Goal: Task Accomplishment & Management: Manage account settings

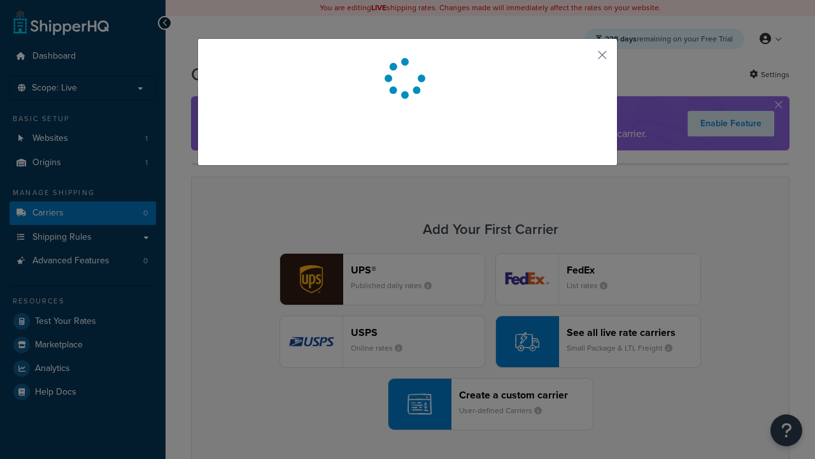
scroll to position [112, 0]
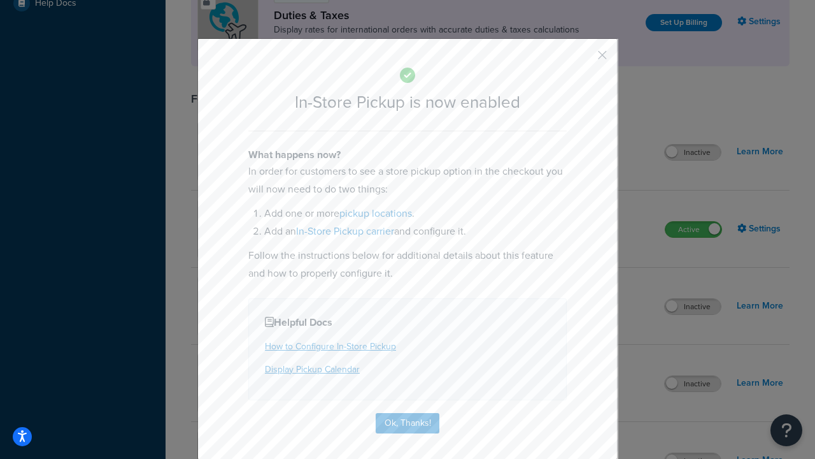
click at [583, 59] on button "button" at bounding box center [583, 59] width 3 height 3
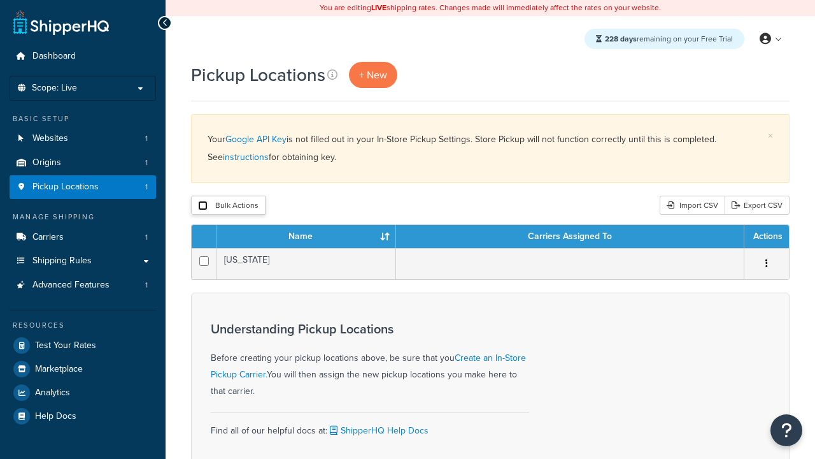
click at [203, 206] on input "checkbox" at bounding box center [203, 206] width 10 height 10
checkbox input "true"
click at [0, 0] on button "Delete" at bounding box center [0, 0] width 0 height 0
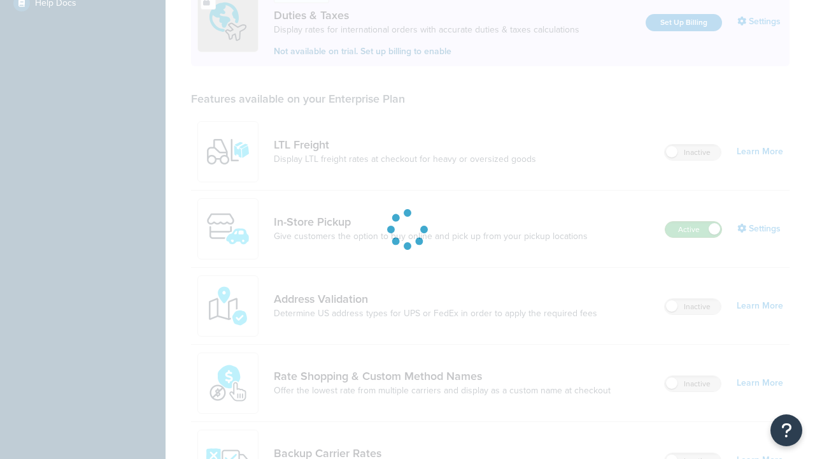
click at [694, 222] on label "Active" at bounding box center [694, 229] width 56 height 15
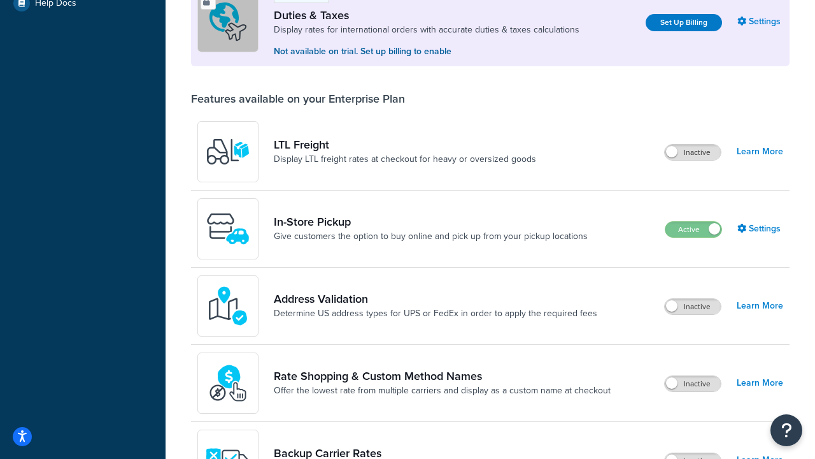
scroll to position [634, 0]
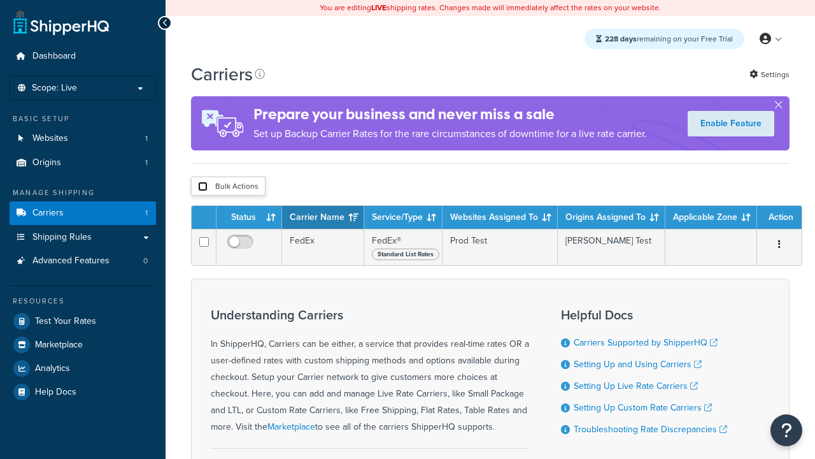
click at [203, 188] on input "checkbox" at bounding box center [203, 187] width 10 height 10
checkbox input "true"
click at [0, 0] on button "Delete" at bounding box center [0, 0] width 0 height 0
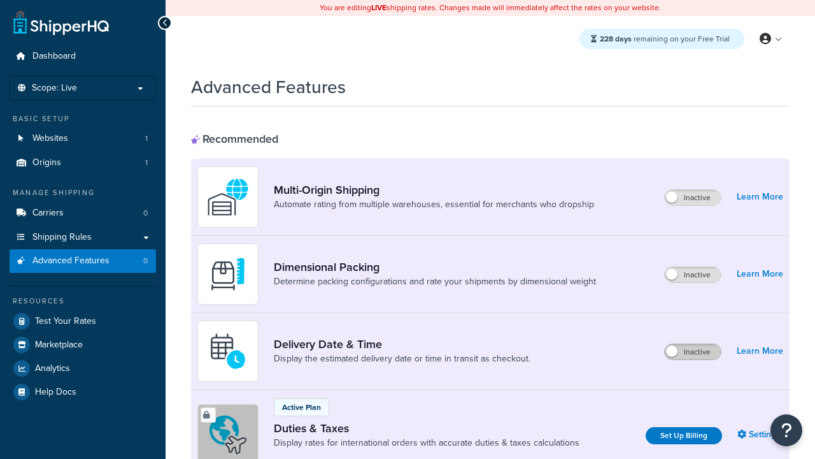
click at [693, 352] on label "Inactive" at bounding box center [693, 351] width 56 height 15
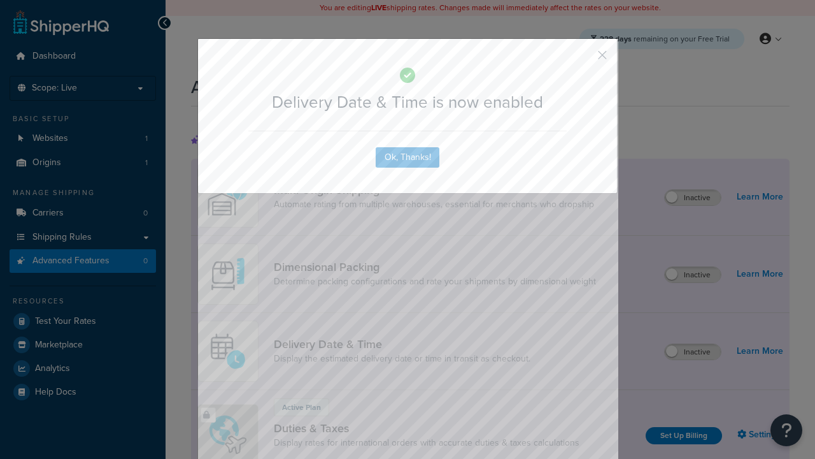
click at [583, 58] on button "button" at bounding box center [583, 59] width 3 height 3
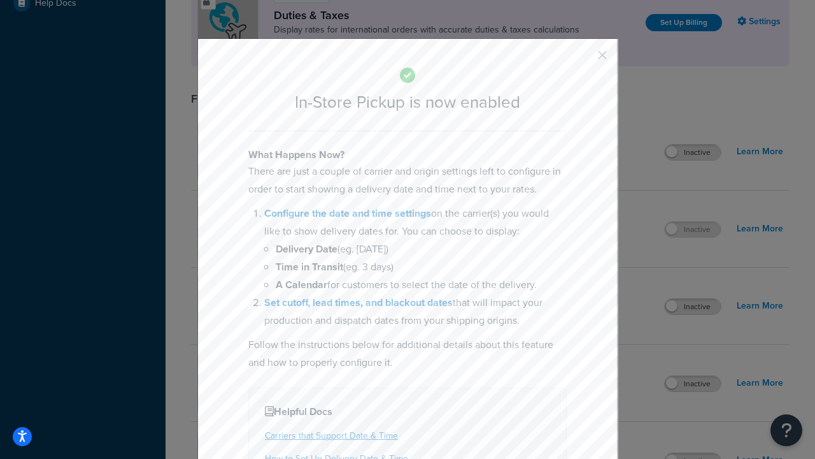
scroll to position [437, 0]
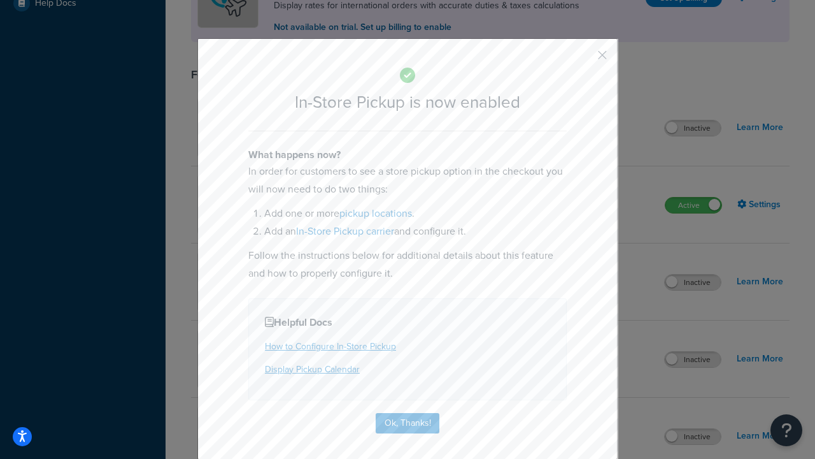
click at [583, 59] on button "button" at bounding box center [583, 59] width 3 height 3
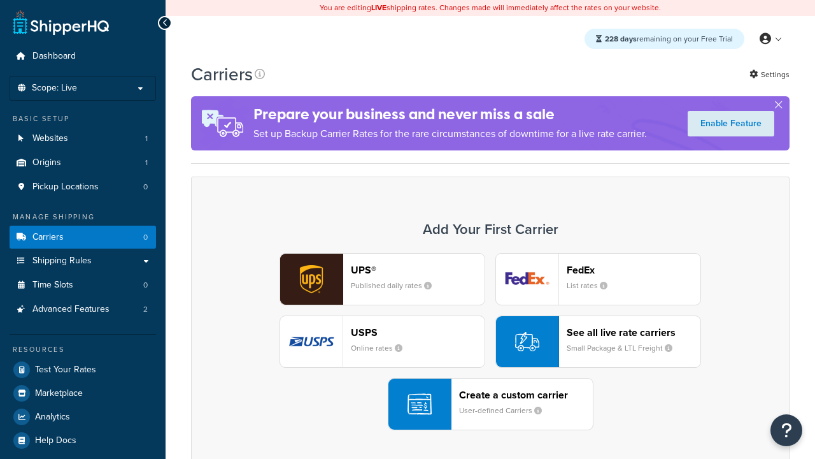
click at [490, 341] on div "UPS® Published daily rates FedEx List rates USPS Online rates See all live rate…" at bounding box center [490, 341] width 572 height 177
click at [490, 404] on div "Create a custom carrier User-defined Carriers" at bounding box center [526, 403] width 134 height 31
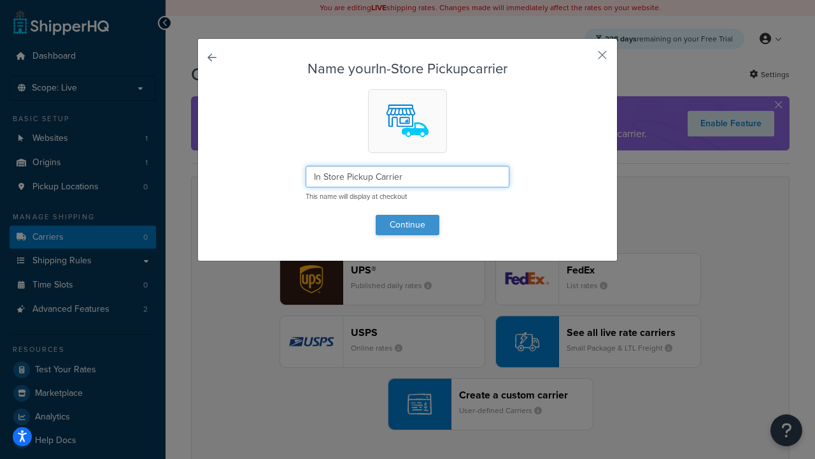
type input "In Store Pickup Carrier"
click at [408, 224] on button "Continue" at bounding box center [408, 225] width 64 height 20
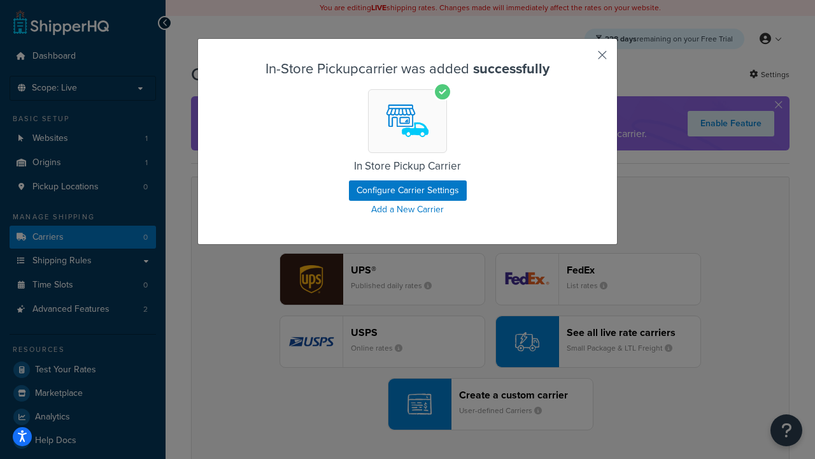
click at [583, 59] on button "button" at bounding box center [583, 59] width 3 height 3
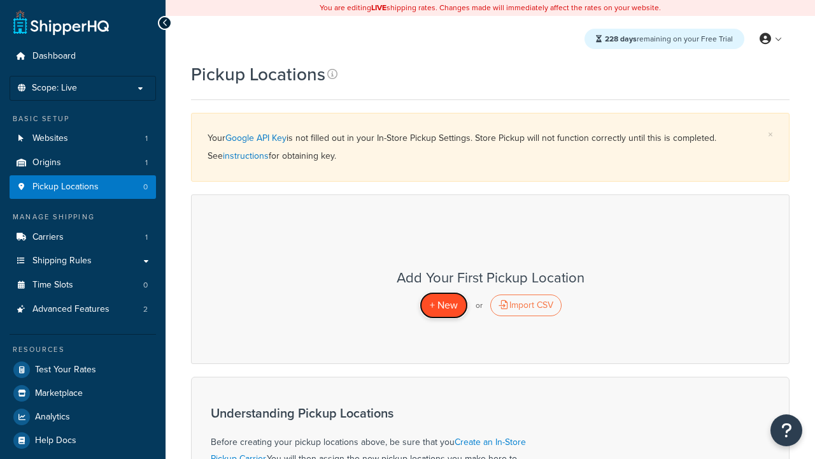
click at [443, 304] on span "+ New" at bounding box center [444, 304] width 28 height 15
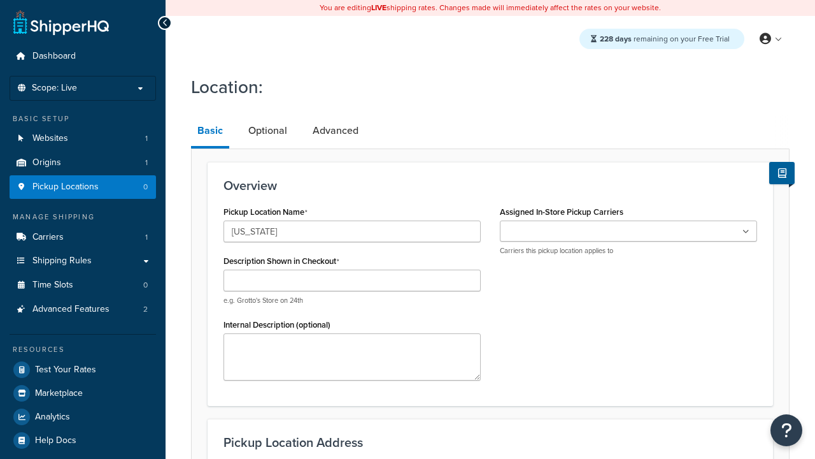
type input "[US_STATE]"
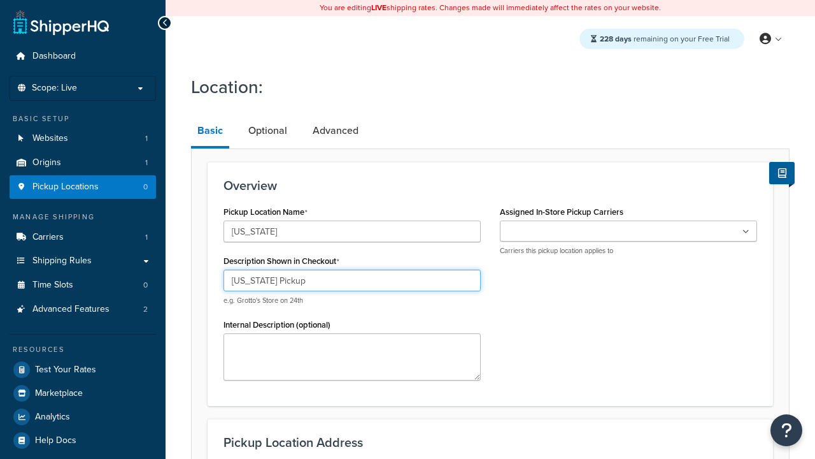
type input "[US_STATE] Pickup"
click at [629, 231] on ul at bounding box center [628, 230] width 257 height 21
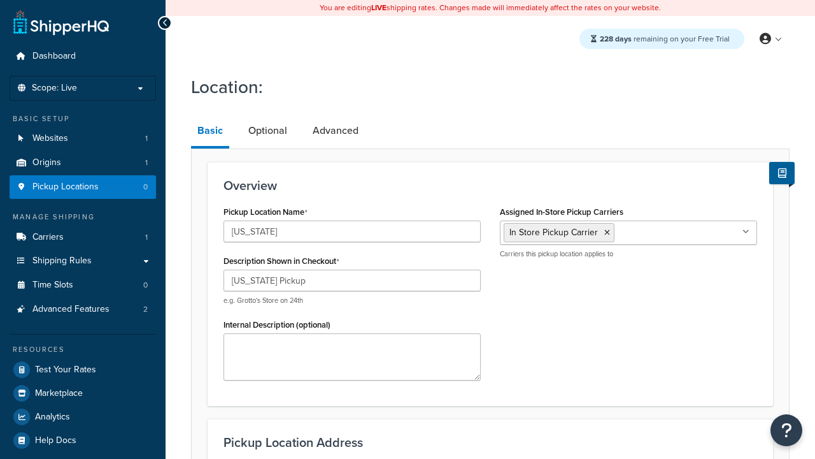
type input "[STREET_ADDRESS][PERSON_NAME]"
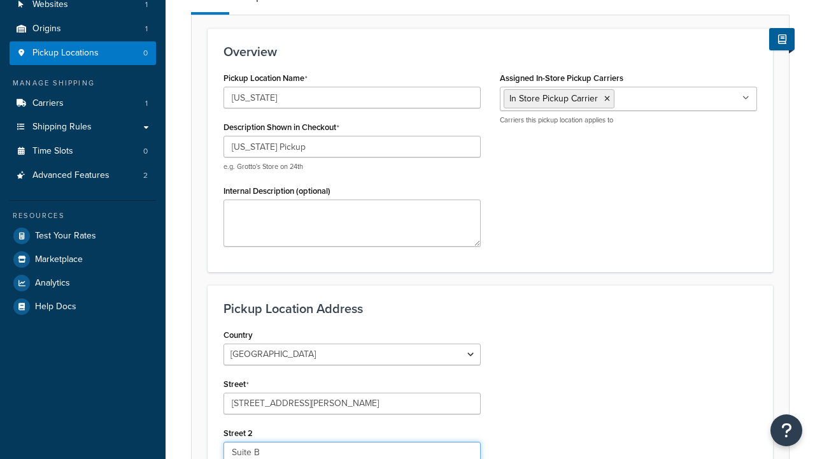
type input "Suite B"
type input "Irvine"
select select "5"
type input "Irvine"
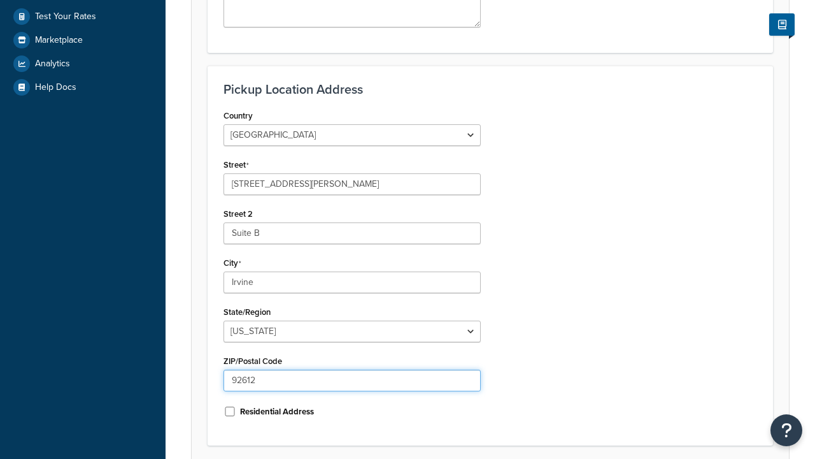
type input "92612"
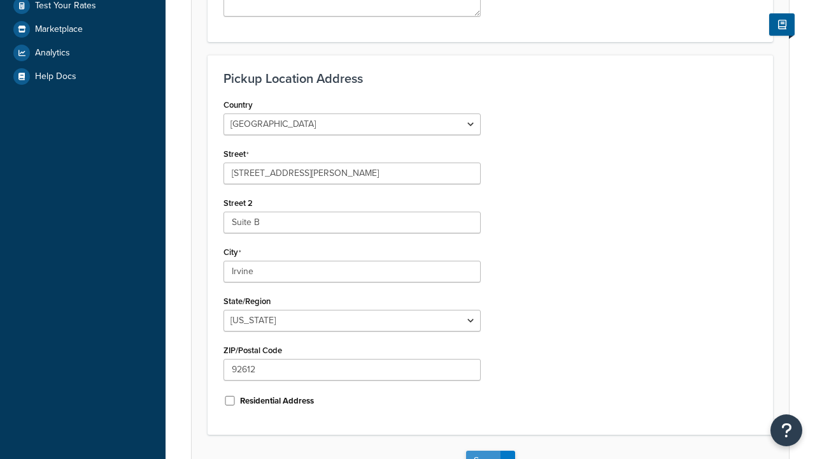
click at [483, 450] on button "Save" at bounding box center [483, 460] width 34 height 20
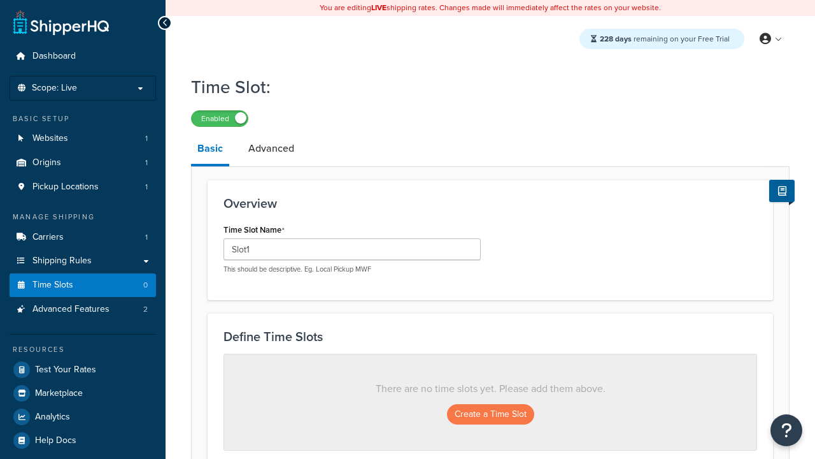
scroll to position [344, 0]
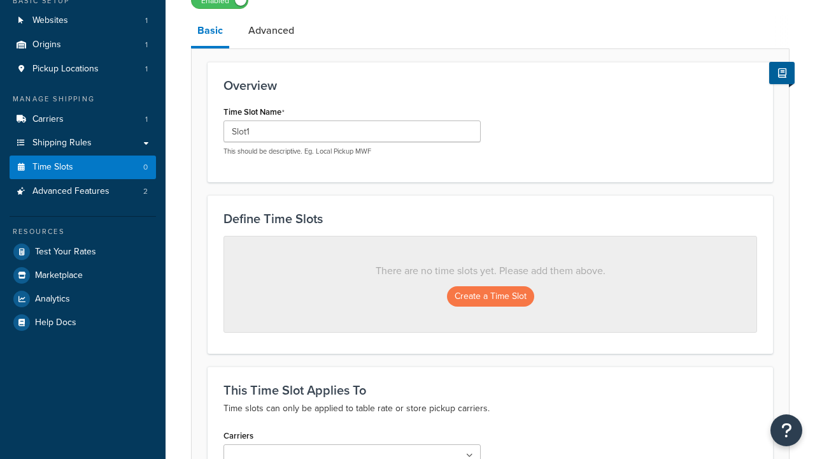
type input "Slot1"
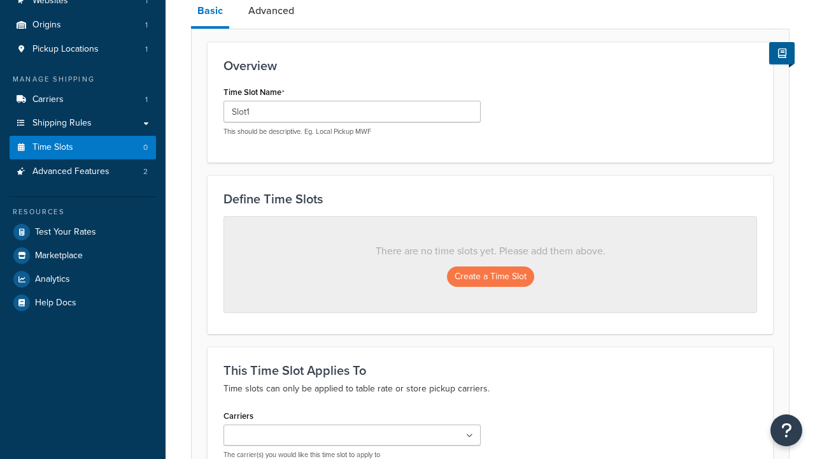
click at [352, 424] on ul at bounding box center [352, 434] width 257 height 21
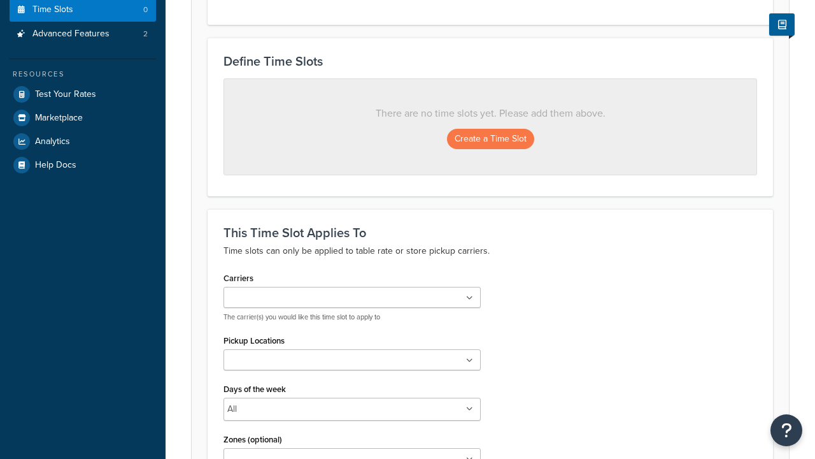
scroll to position [0, 0]
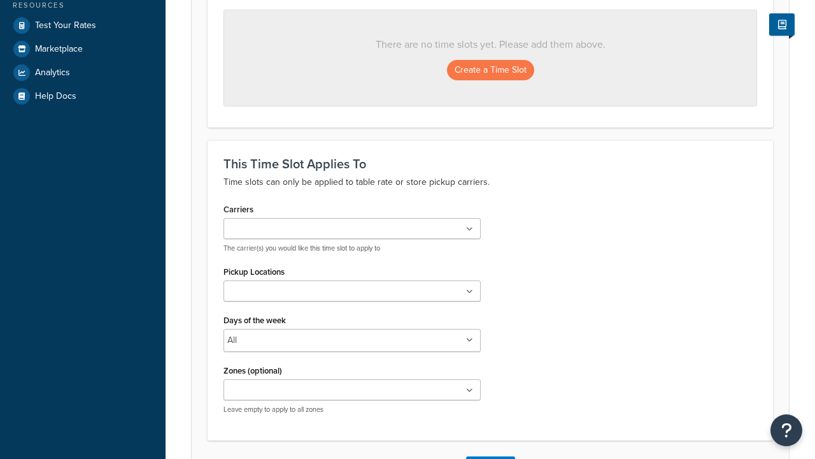
click at [352, 295] on ul at bounding box center [352, 290] width 257 height 21
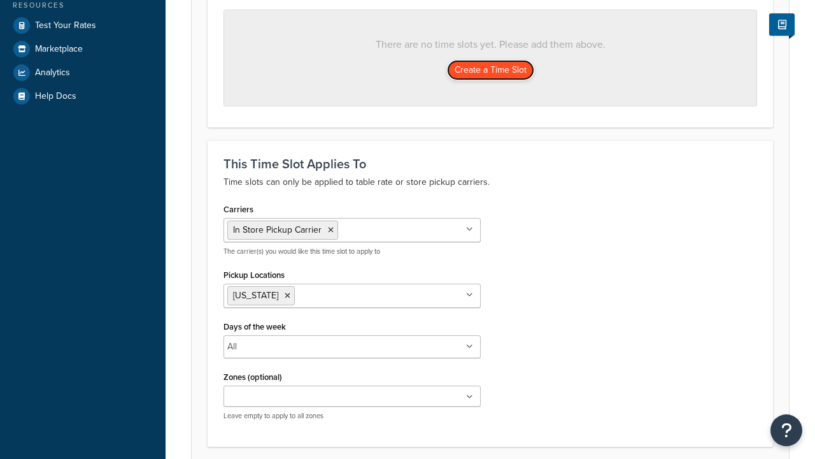
click at [490, 71] on button "Create a Time Slot" at bounding box center [490, 70] width 87 height 20
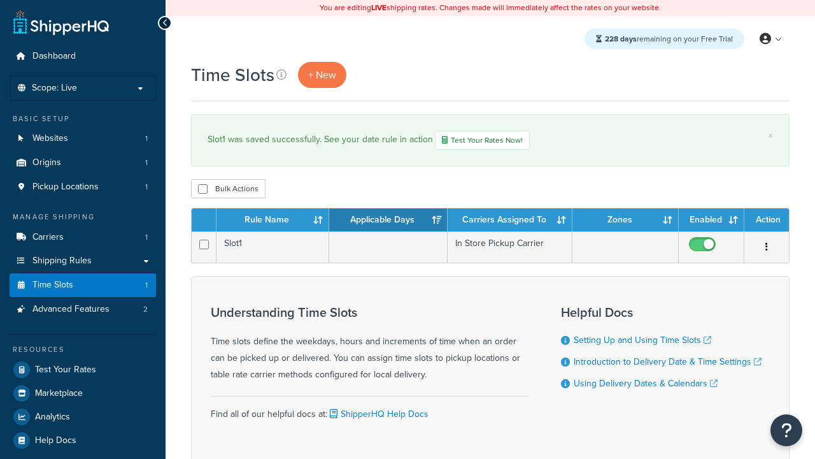
click at [273, 221] on th "Rule Name" at bounding box center [273, 219] width 113 height 23
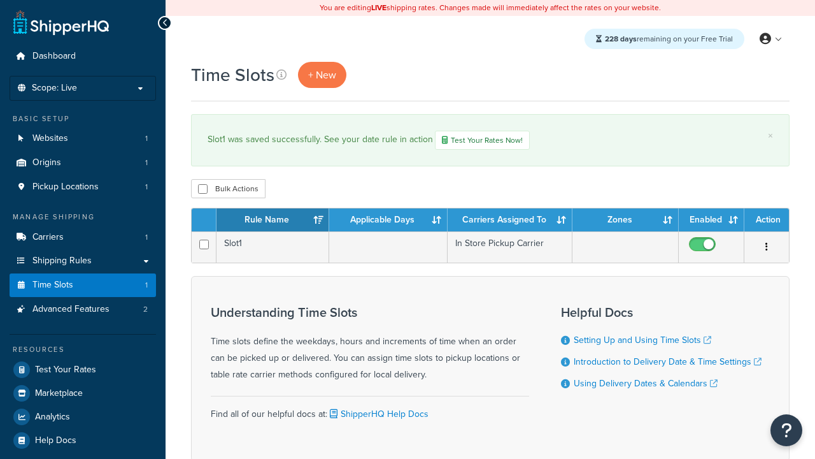
click at [388, 221] on th "Applicable Days" at bounding box center [388, 219] width 118 height 23
click at [510, 221] on th "Carriers Assigned To" at bounding box center [510, 219] width 125 height 23
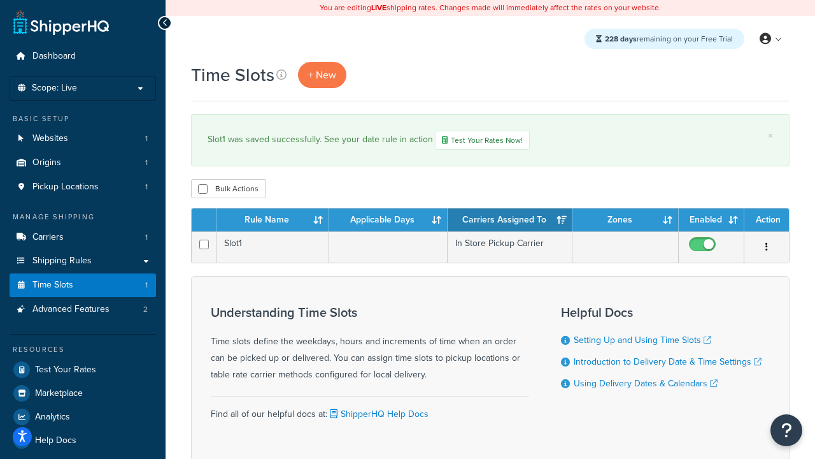
click at [625, 221] on th "Zones" at bounding box center [626, 219] width 106 height 23
click at [711, 221] on th "Enabled" at bounding box center [712, 219] width 66 height 23
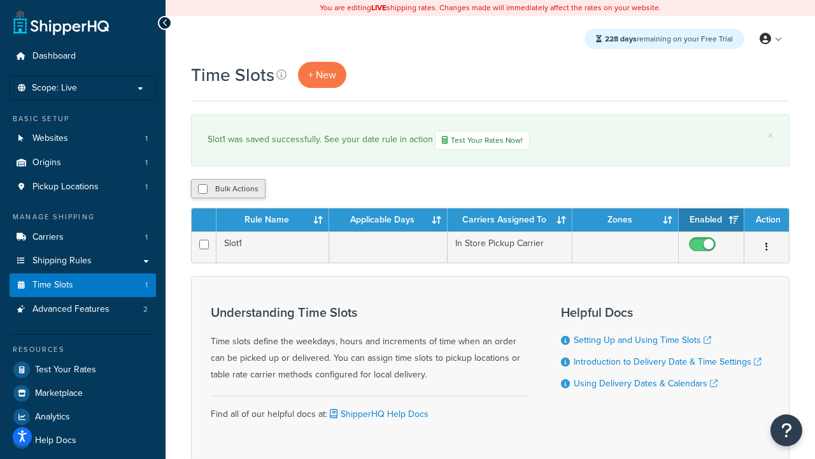
click at [767, 221] on th "Action" at bounding box center [766, 219] width 45 height 23
click at [203, 190] on input "checkbox" at bounding box center [203, 189] width 10 height 10
checkbox input "true"
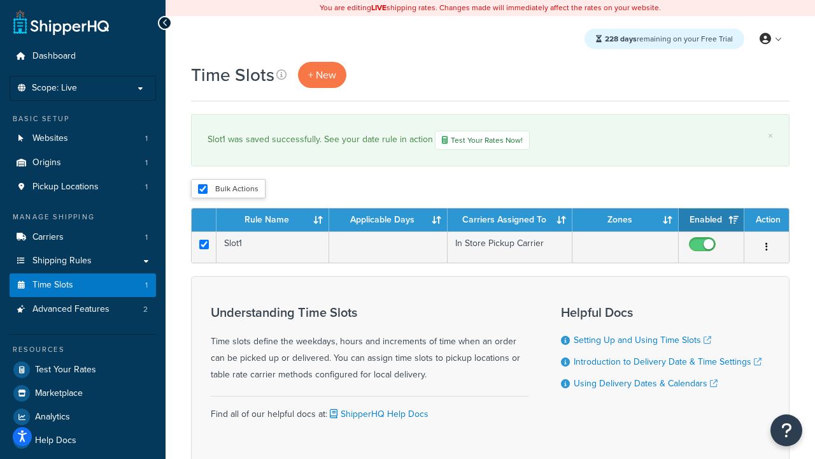
click at [0, 0] on button "Delete" at bounding box center [0, 0] width 0 height 0
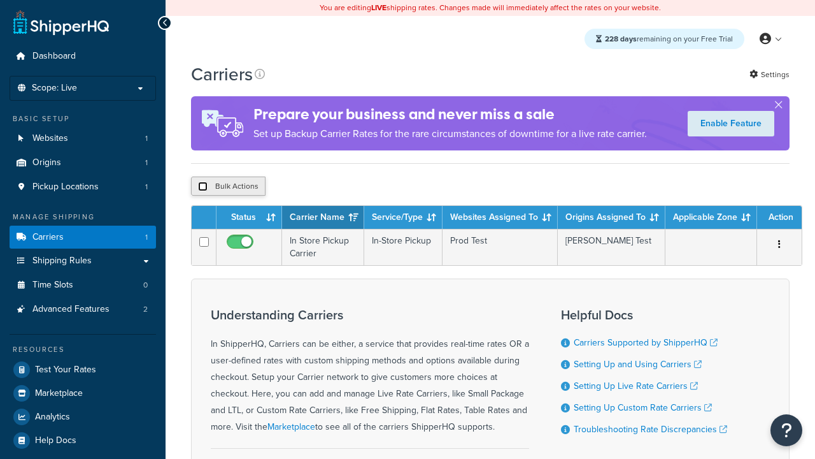
click at [203, 187] on input "checkbox" at bounding box center [203, 187] width 10 height 10
checkbox input "true"
click at [0, 0] on button "Delete" at bounding box center [0, 0] width 0 height 0
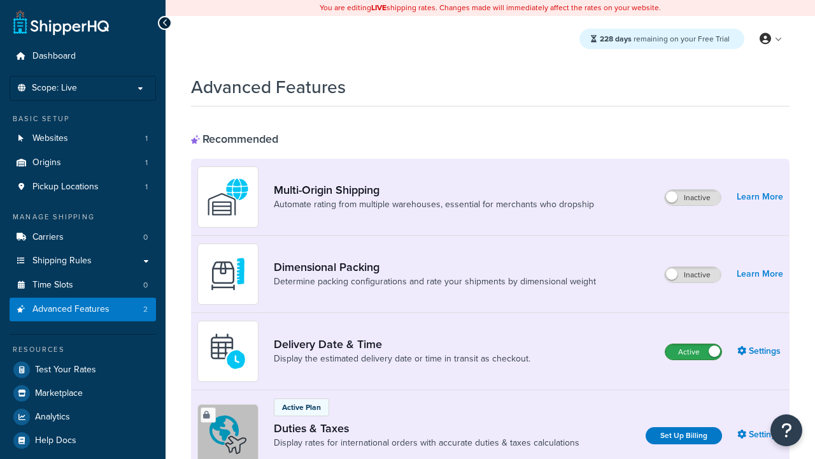
click at [694, 352] on label "Active" at bounding box center [694, 351] width 56 height 15
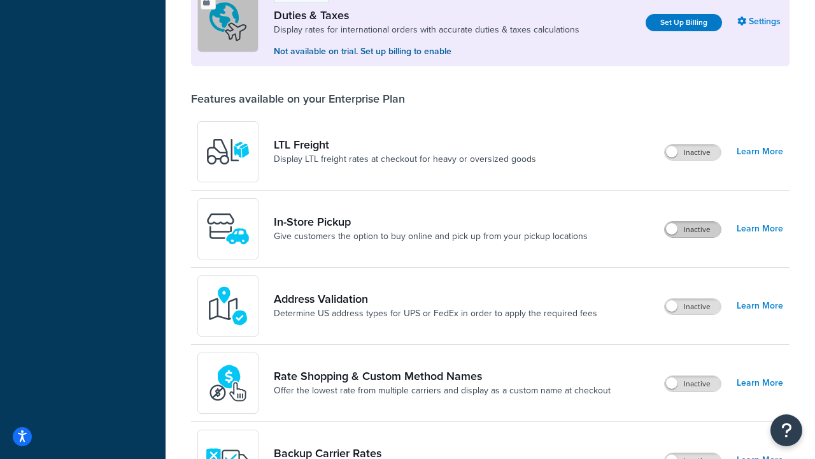
scroll to position [388, 0]
